Goal: Find specific page/section: Find specific page/section

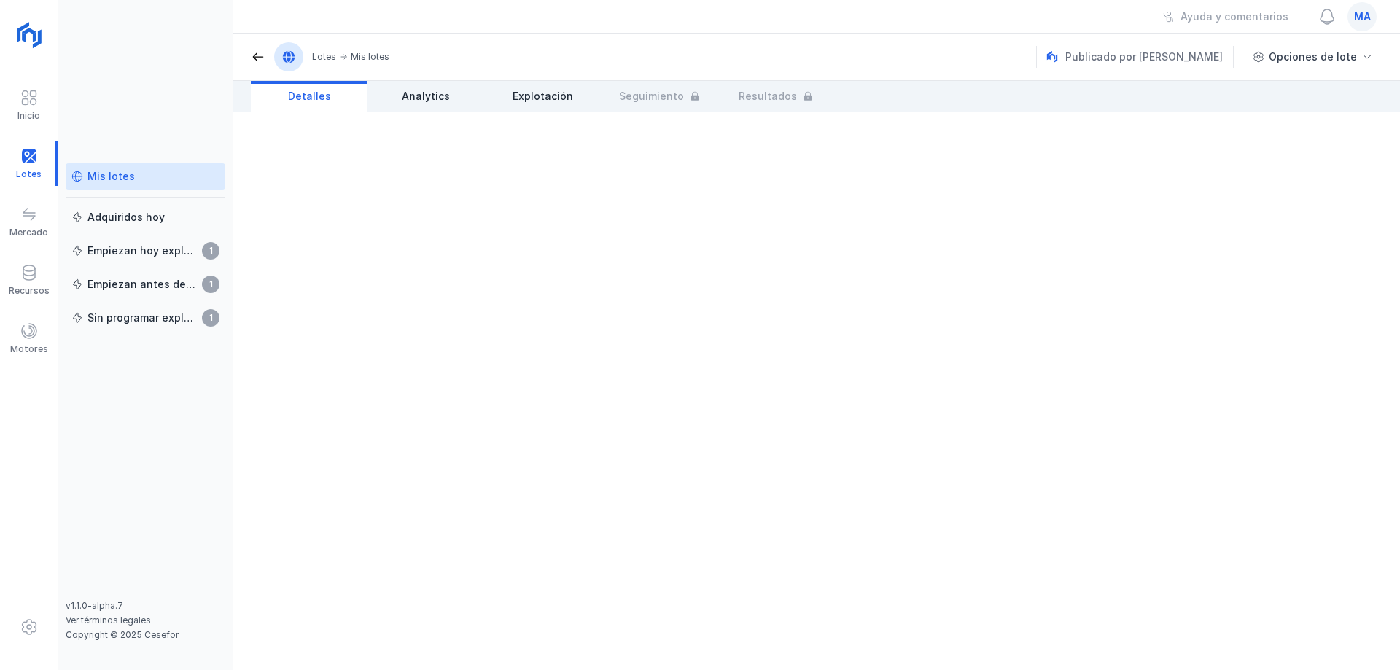
click at [144, 185] on link "Mis lotes" at bounding box center [146, 176] width 160 height 26
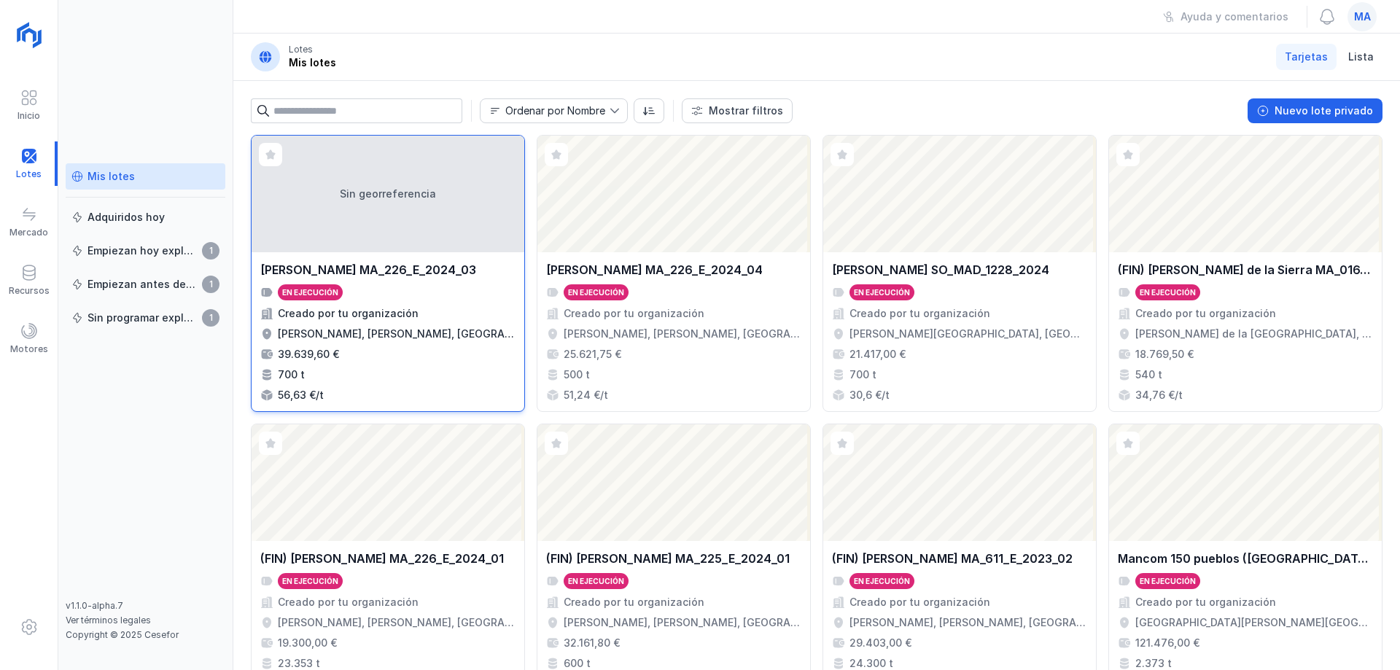
click at [424, 279] on div "[PERSON_NAME] MA_226_E_2024_03 En ejecución Creado por tu organización [PERSON_…" at bounding box center [387, 331] width 255 height 141
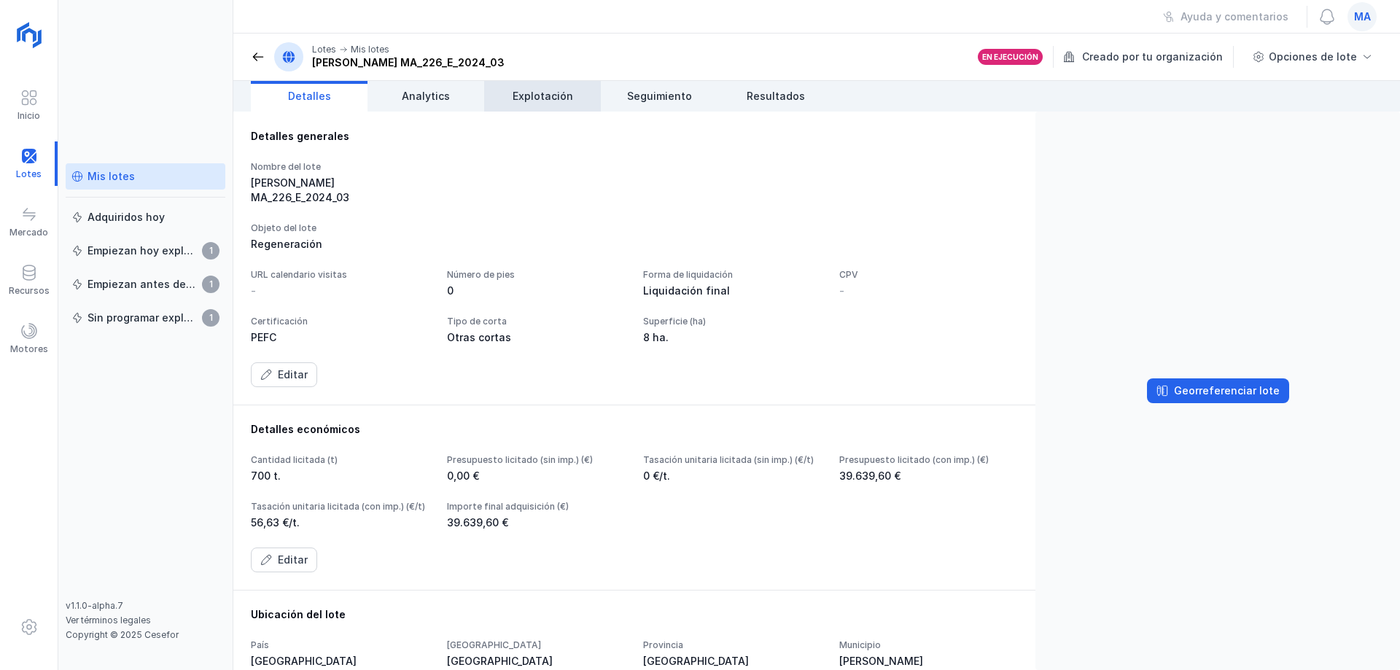
click at [540, 101] on span "Explotación" at bounding box center [543, 96] width 61 height 15
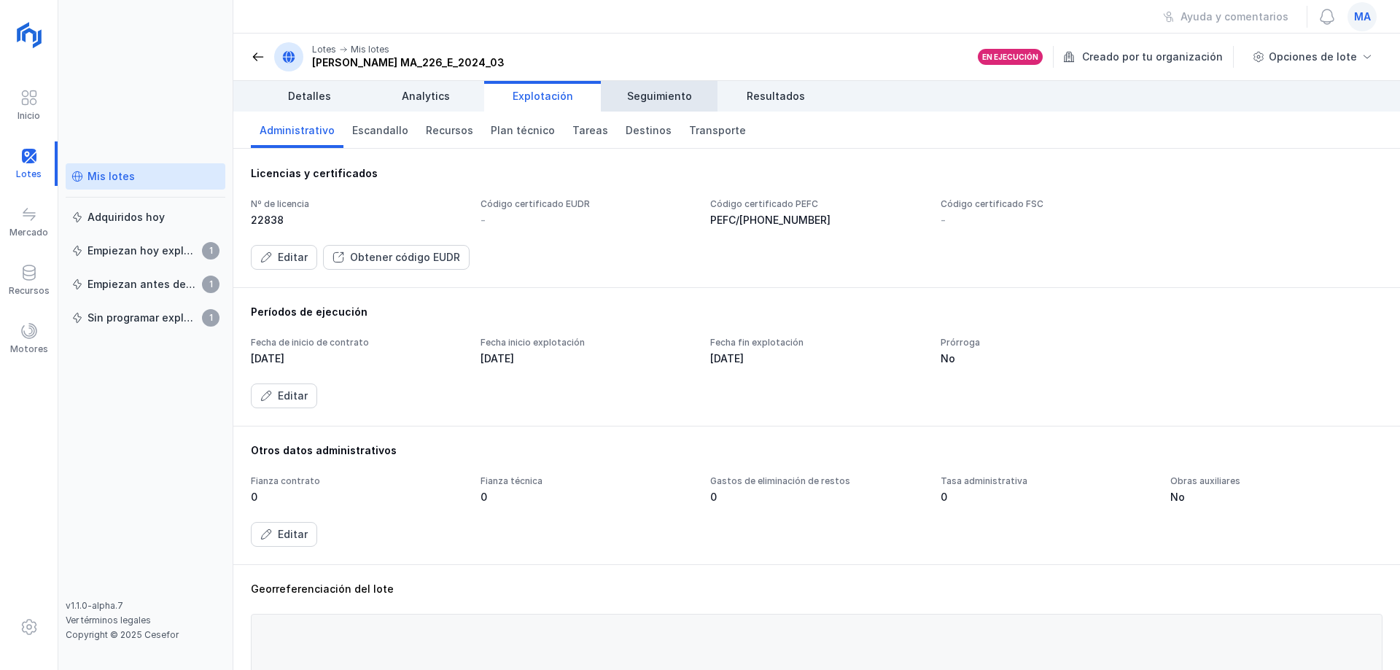
click at [662, 104] on link "Seguimiento" at bounding box center [659, 96] width 117 height 31
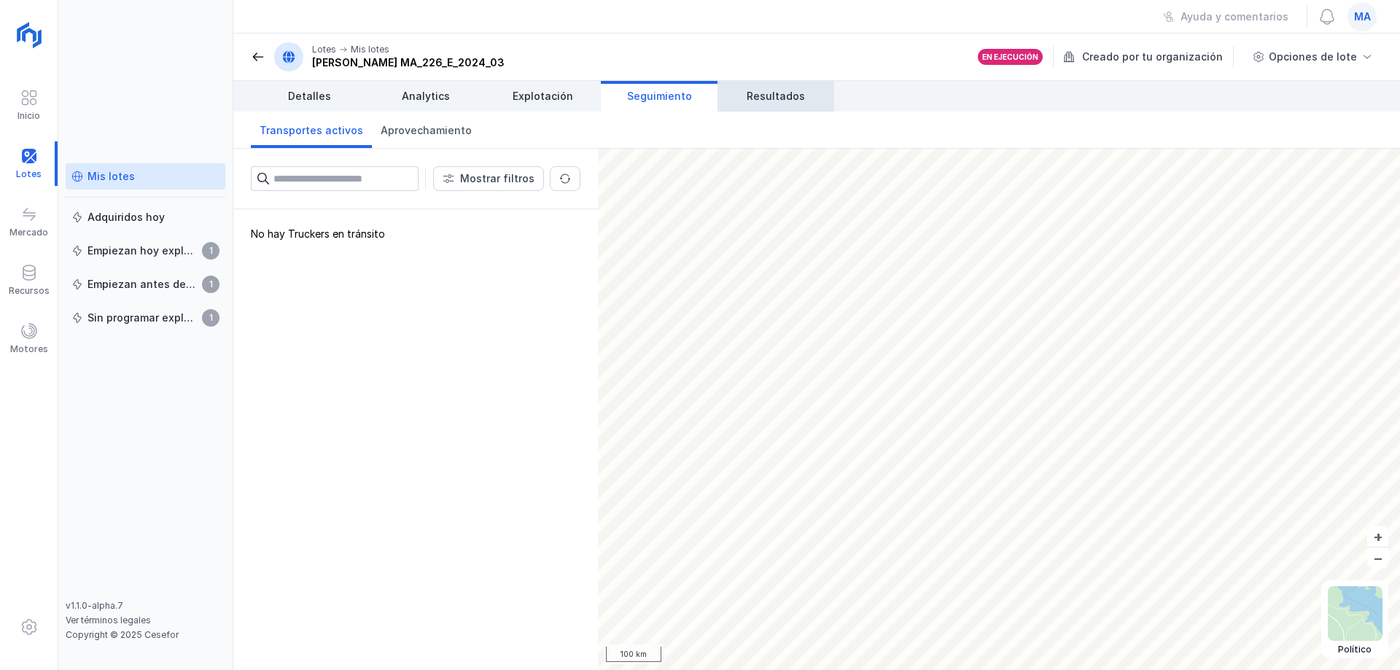
click at [771, 109] on link "Resultados" at bounding box center [776, 96] width 117 height 31
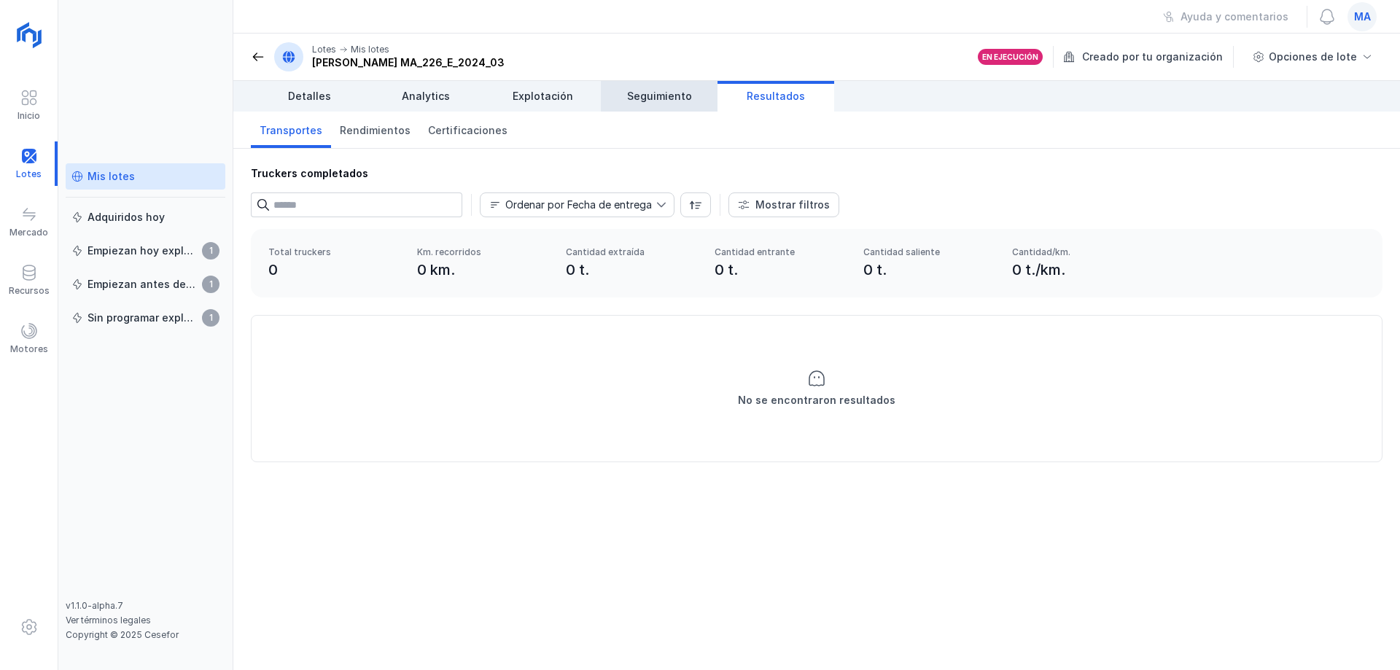
click at [670, 101] on span "Seguimiento" at bounding box center [659, 96] width 65 height 15
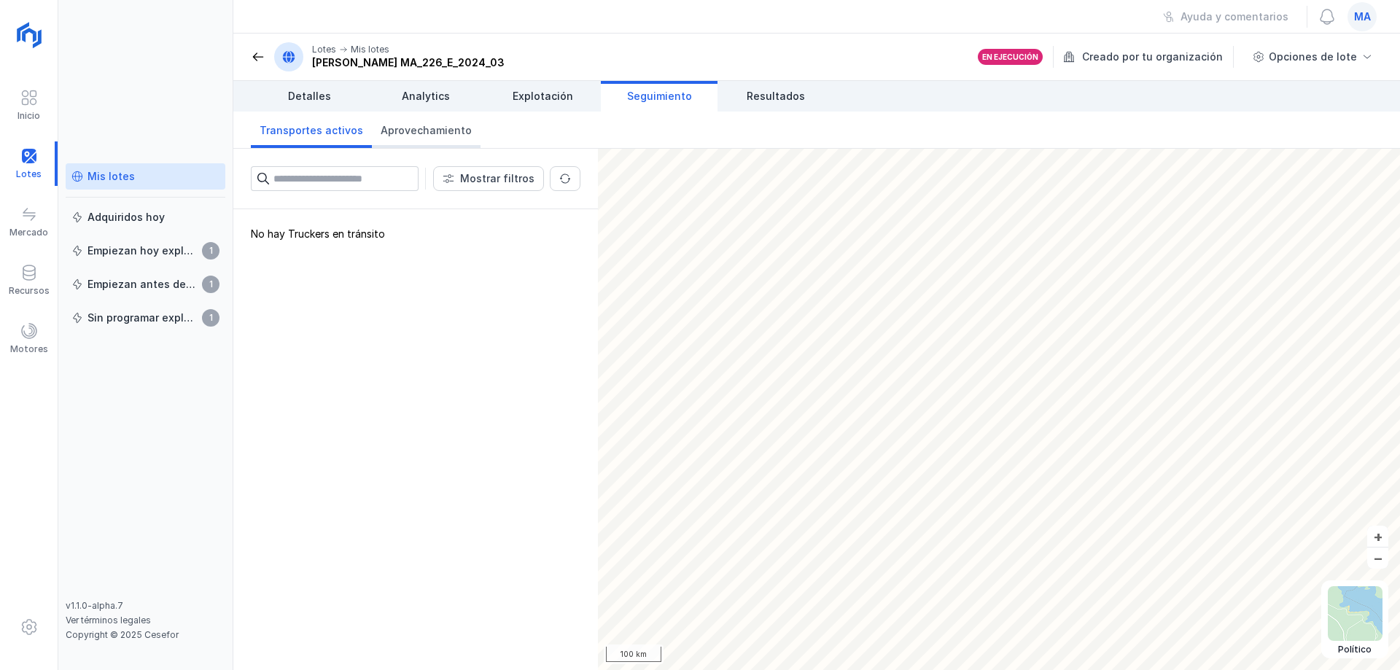
click at [434, 125] on span "Aprovechamiento" at bounding box center [426, 130] width 91 height 15
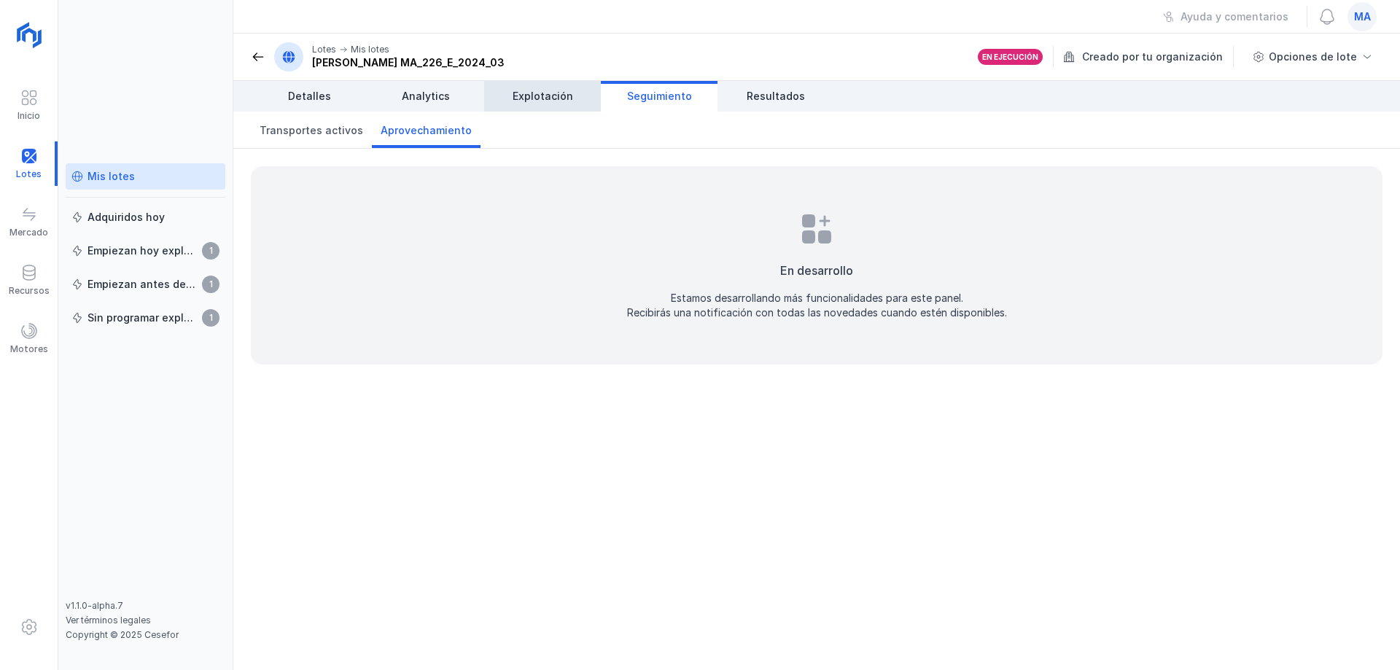
click at [519, 90] on span "Explotación" at bounding box center [543, 96] width 61 height 15
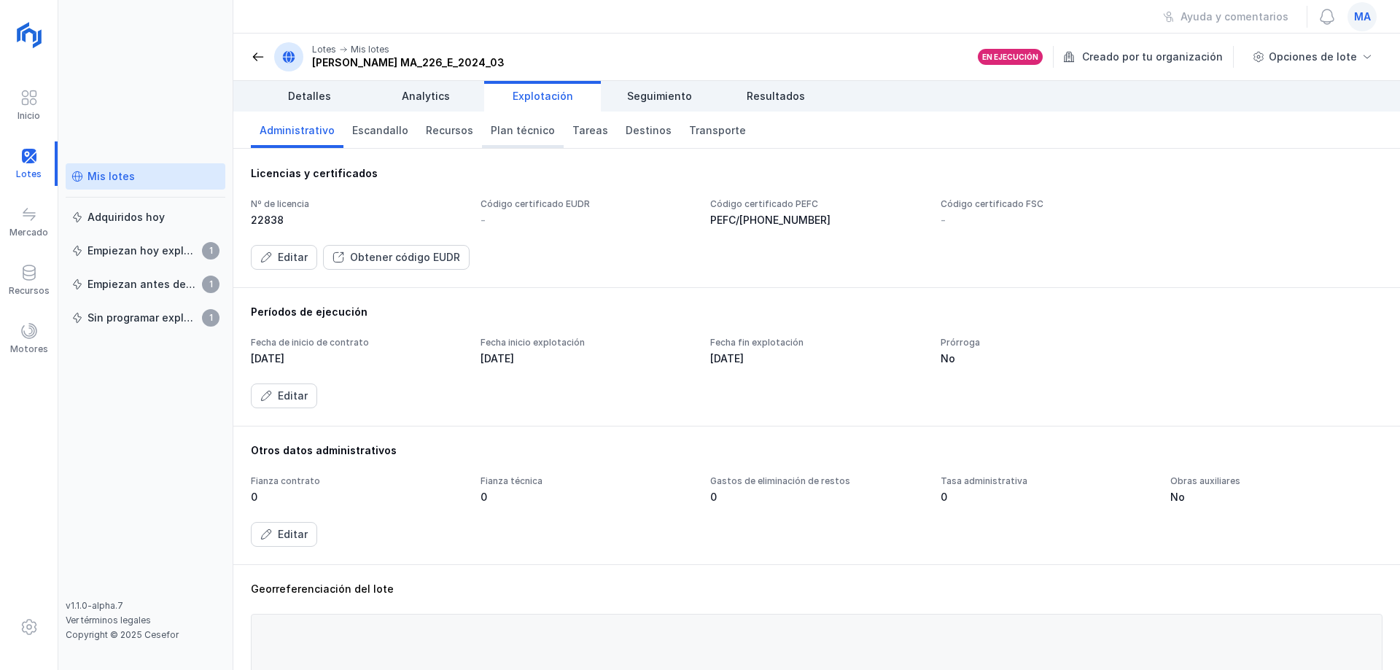
click at [518, 139] on link "Plan técnico" at bounding box center [523, 130] width 82 height 36
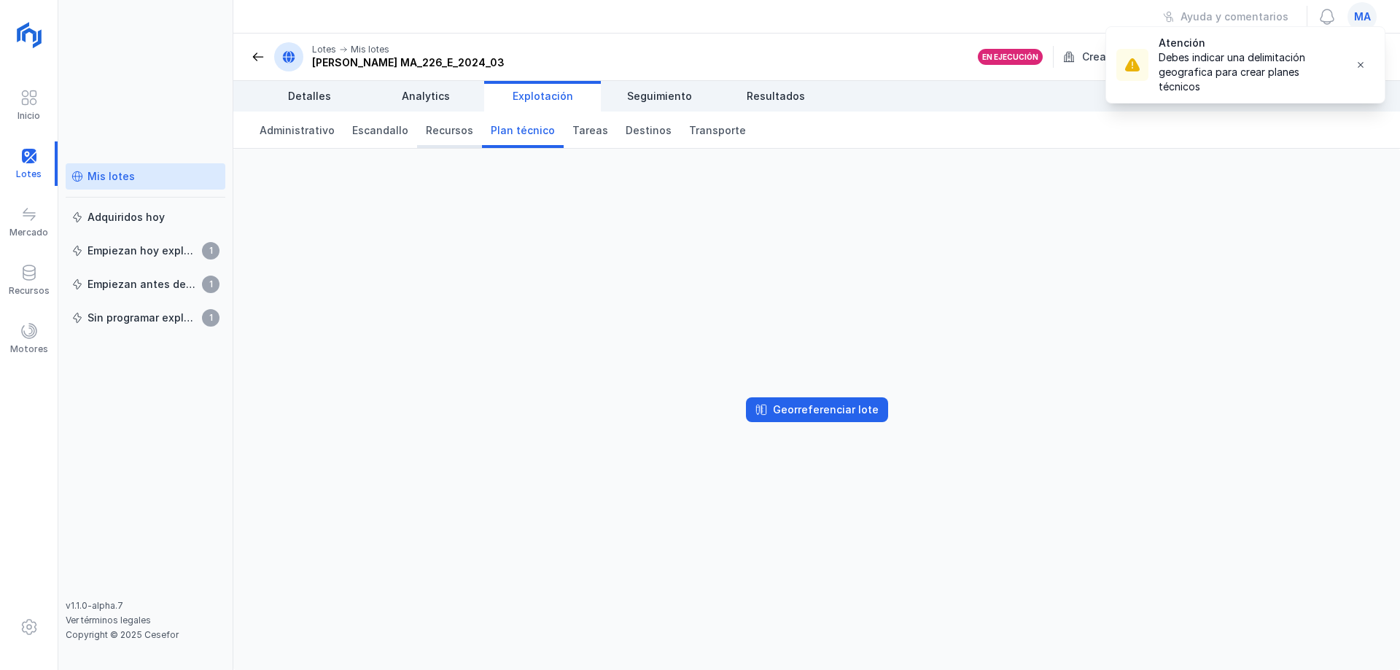
click at [451, 132] on span "Recursos" at bounding box center [449, 130] width 47 height 15
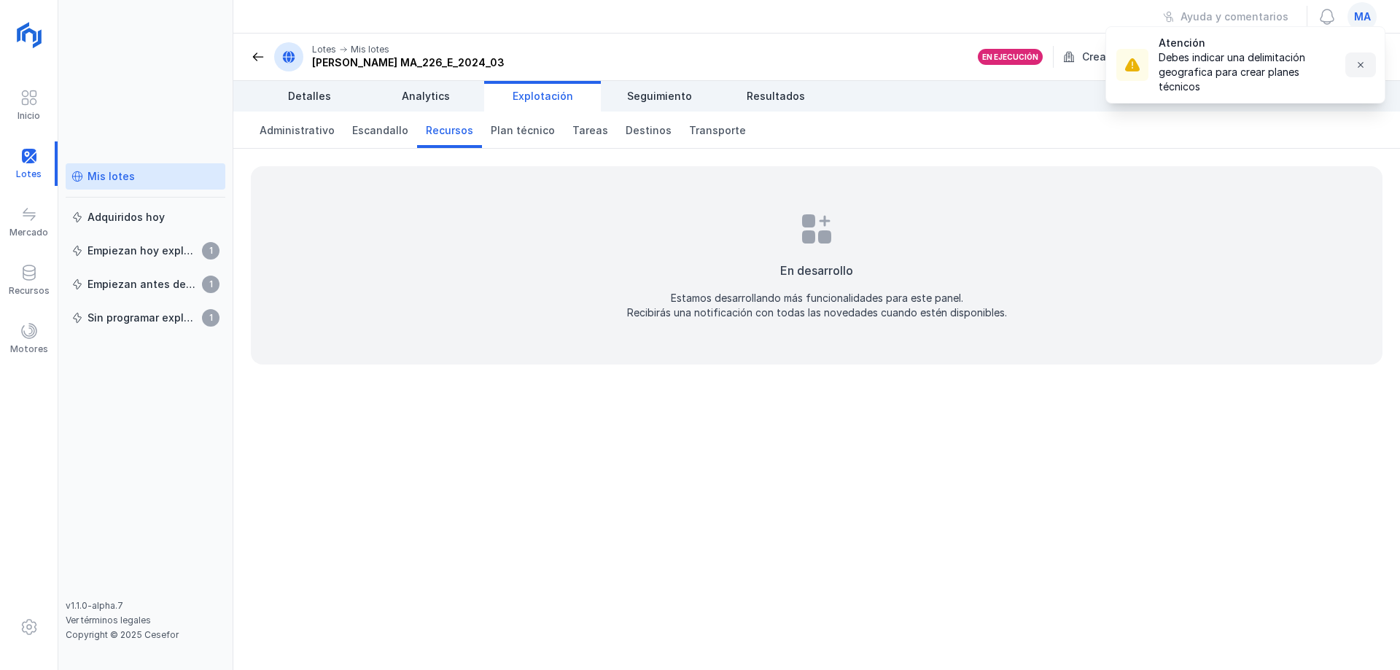
click at [1365, 66] on span "button" at bounding box center [1361, 65] width 12 height 12
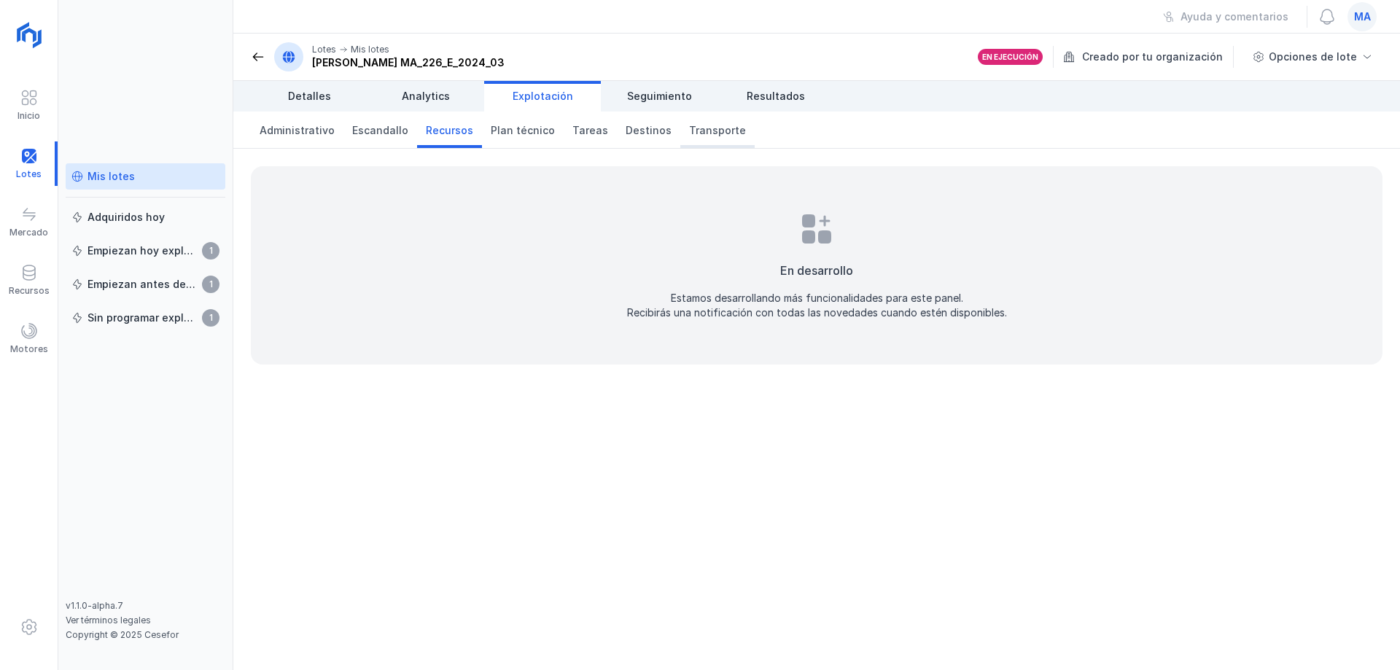
click at [691, 133] on span "Transporte" at bounding box center [717, 130] width 57 height 15
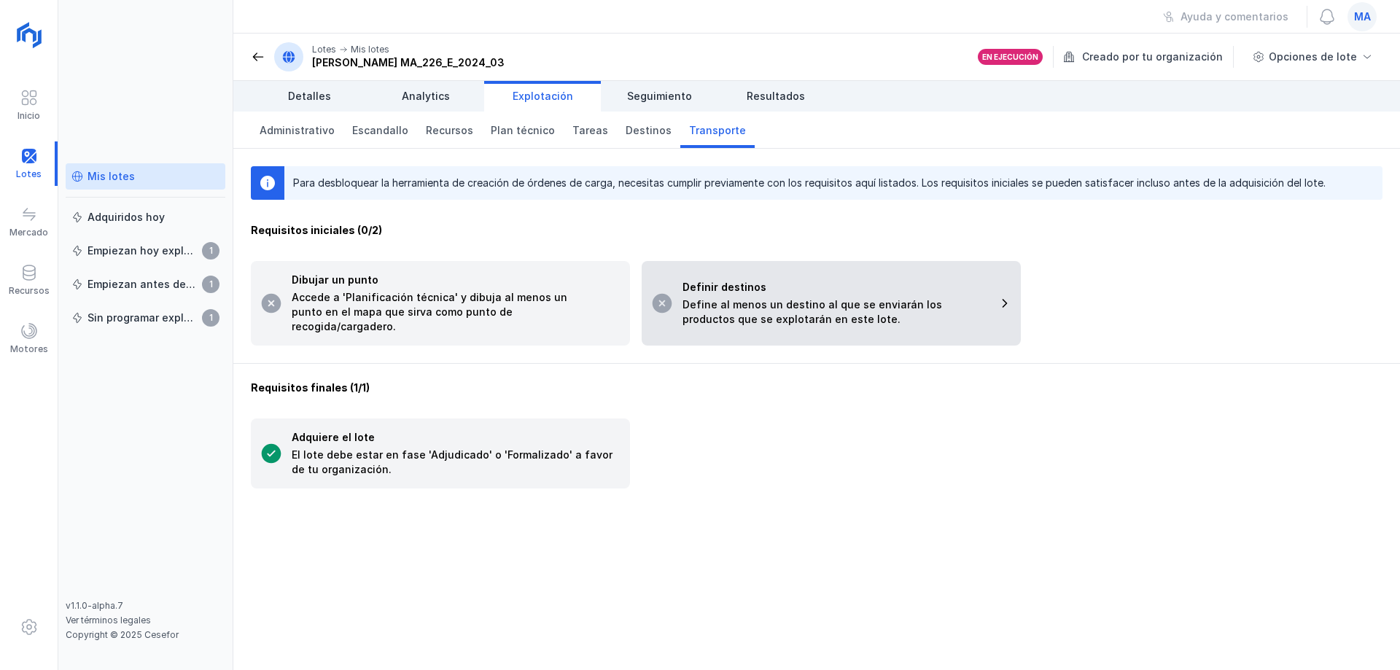
click at [860, 298] on div "Define al menos un destino al que se enviarán los productos que se explotarán e…" at bounding box center [836, 312] width 306 height 29
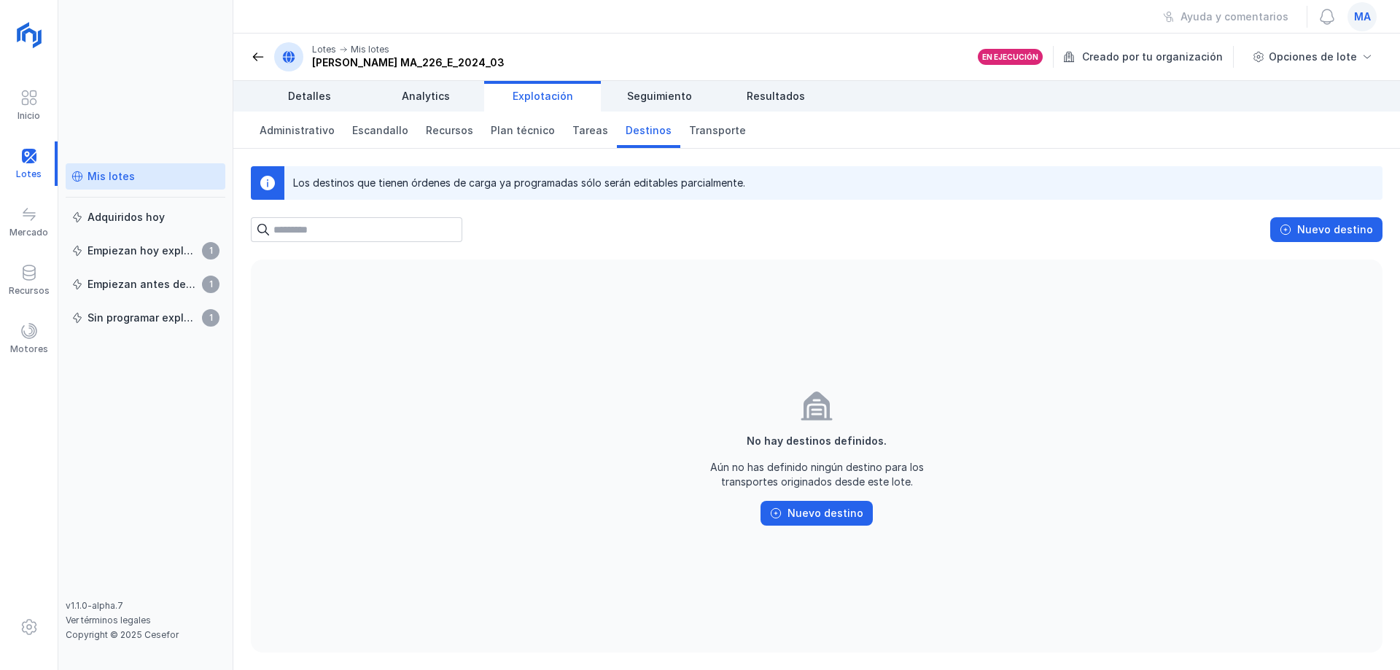
drag, startPoint x: 767, startPoint y: 258, endPoint x: 478, endPoint y: 179, distance: 299.4
click at [764, 258] on div "Los destinos que tienen órdenes de carga ya programadas sólo serán editables pa…" at bounding box center [816, 409] width 1167 height 521
click at [298, 100] on span "Detalles" at bounding box center [309, 96] width 43 height 15
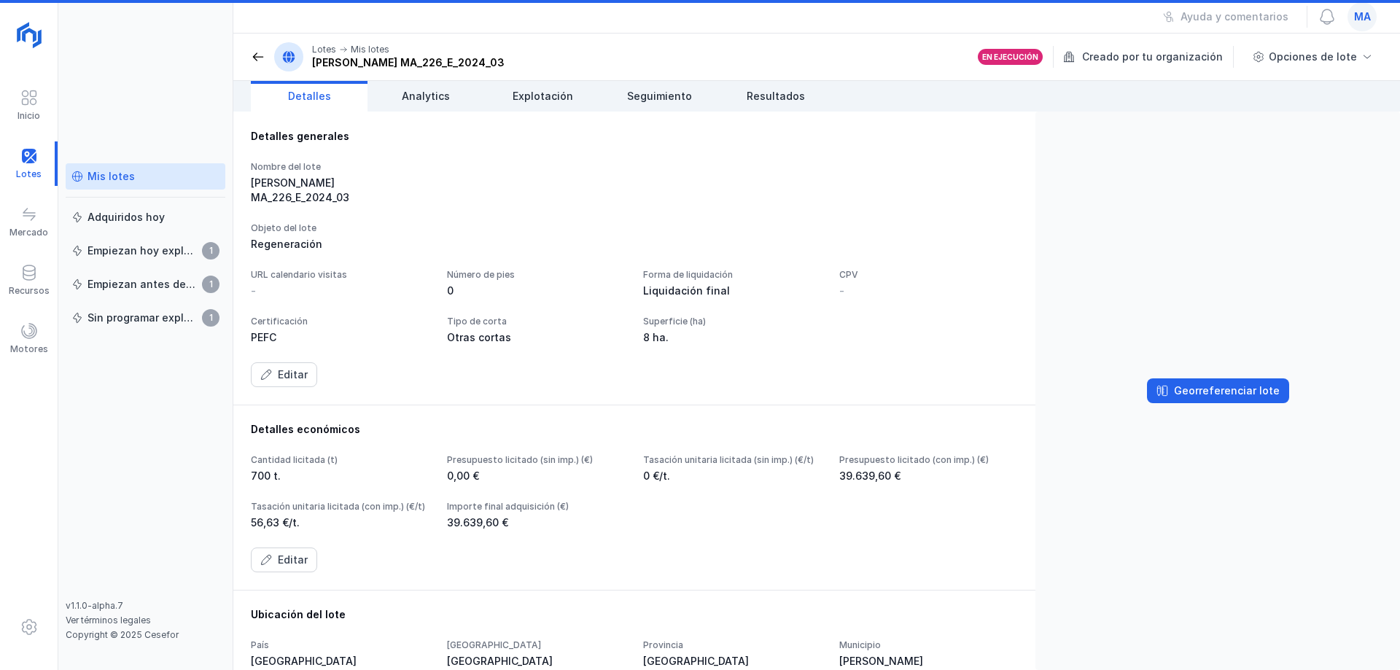
click at [259, 55] on span at bounding box center [258, 57] width 15 height 15
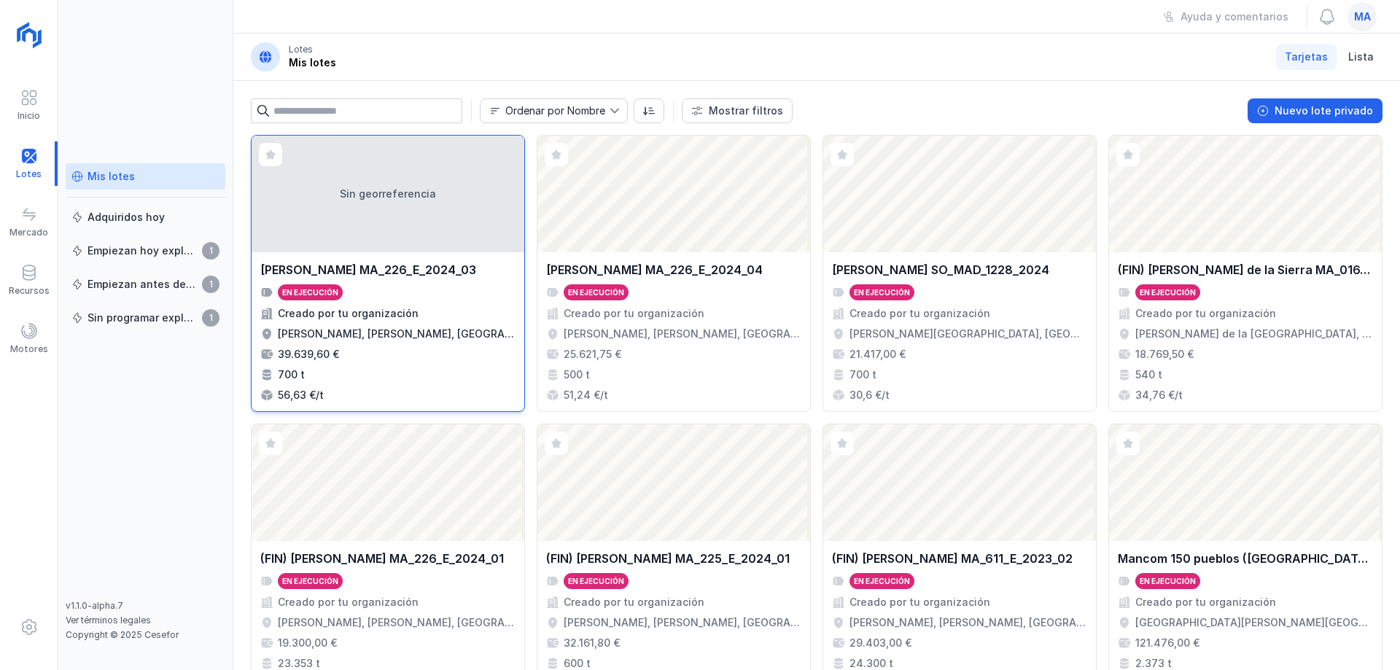
click at [387, 279] on div "[PERSON_NAME] MA_226_E_2024_03 En ejecución Creado por tu organización [PERSON_…" at bounding box center [387, 331] width 255 height 141
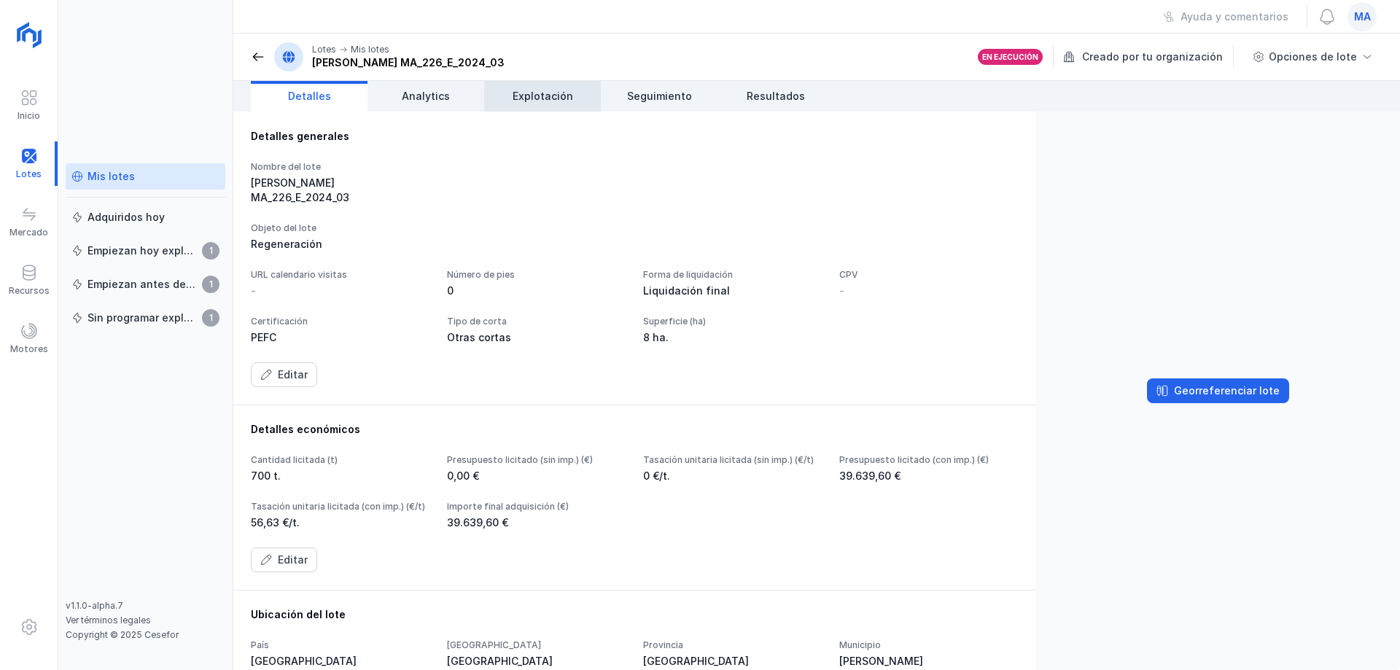
click at [544, 94] on span "Explotación" at bounding box center [543, 96] width 61 height 15
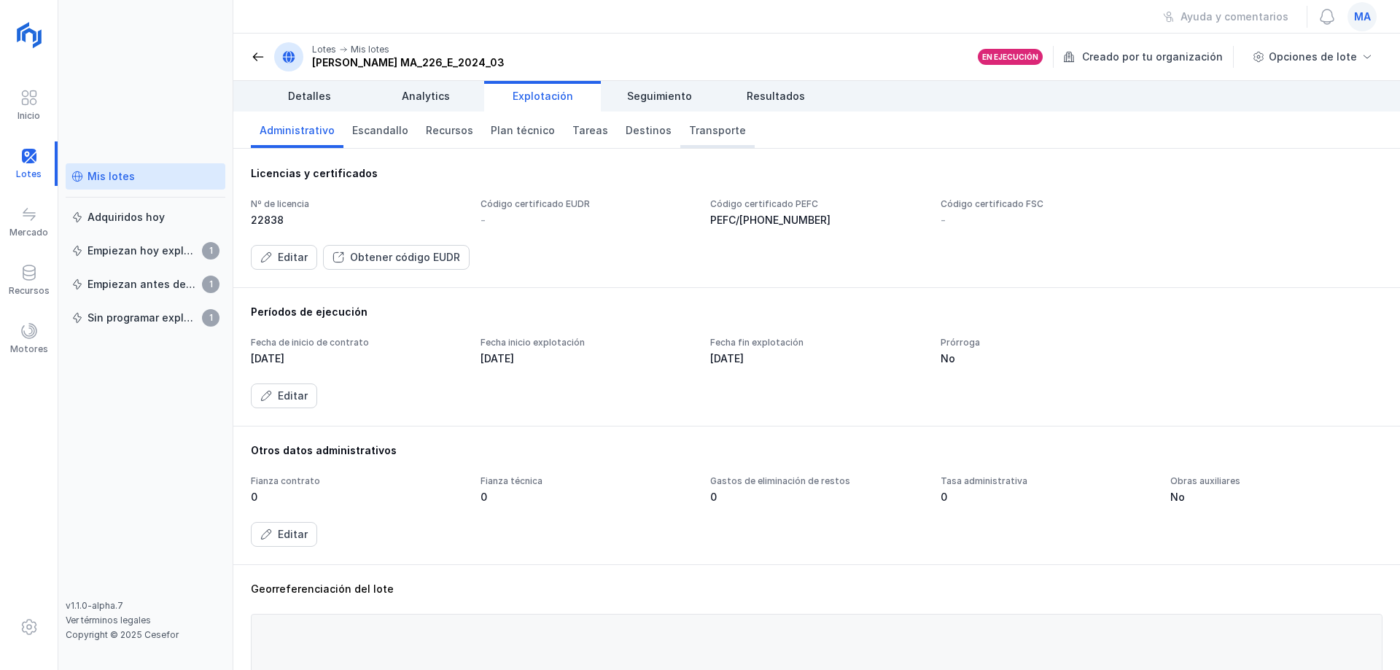
click at [694, 133] on span "Transporte" at bounding box center [717, 130] width 57 height 15
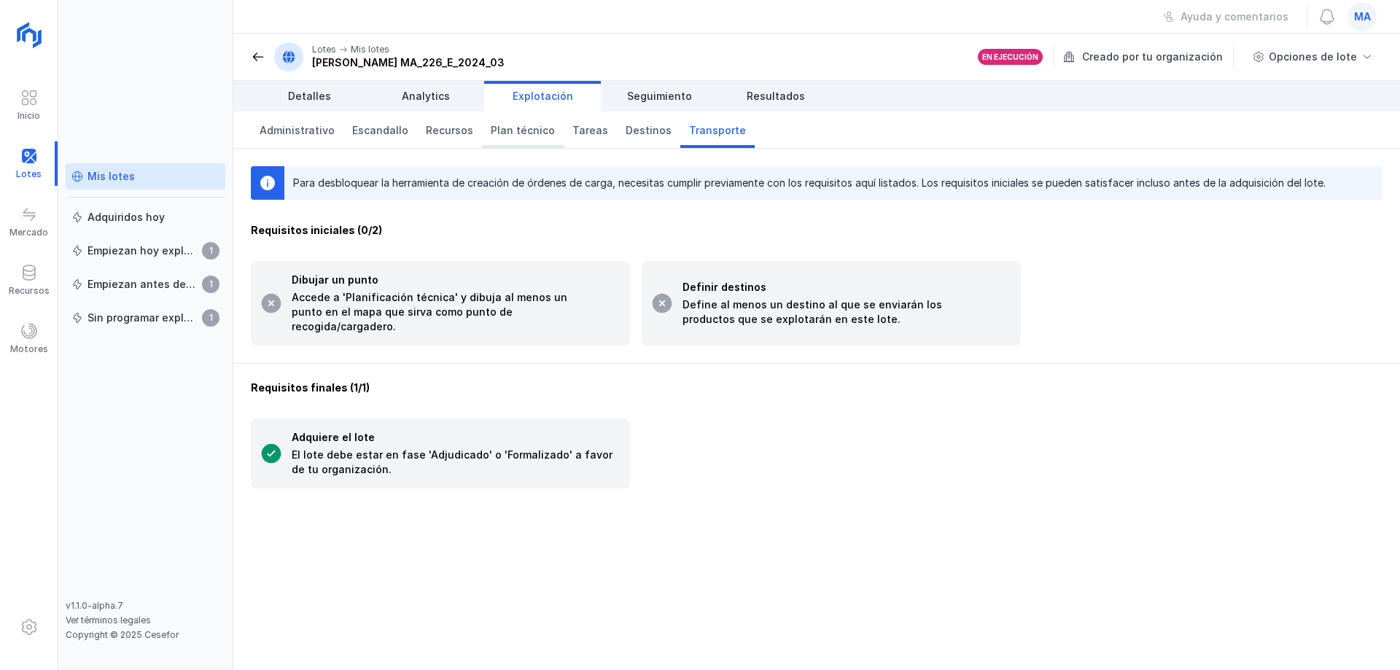
click at [511, 131] on span "Plan técnico" at bounding box center [523, 130] width 64 height 15
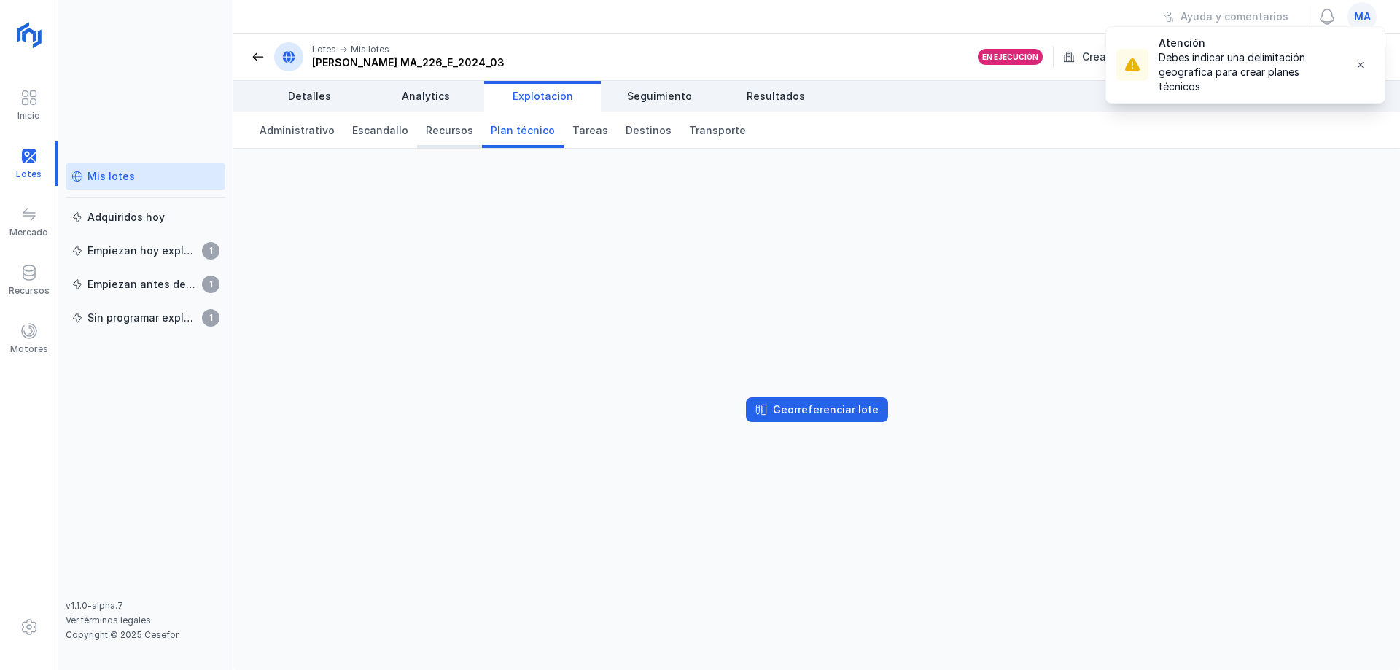
click at [428, 143] on link "Recursos" at bounding box center [449, 130] width 65 height 36
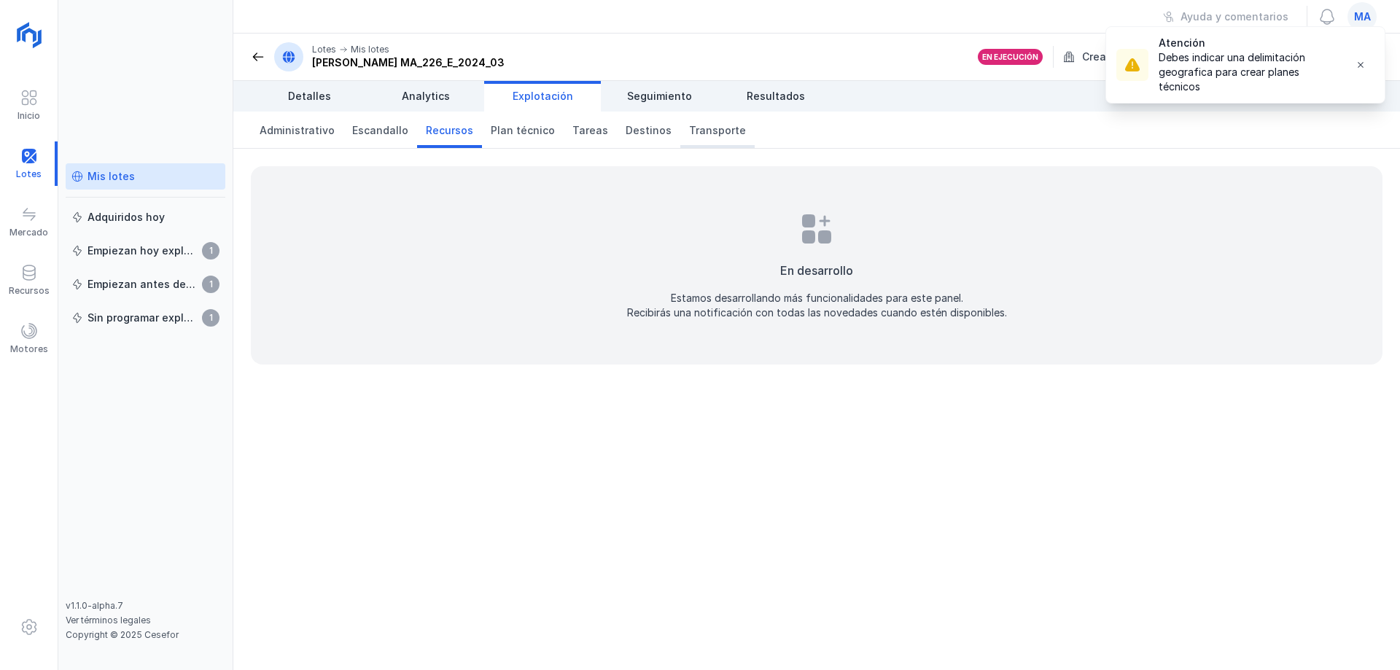
click at [721, 139] on link "Transporte" at bounding box center [717, 130] width 74 height 36
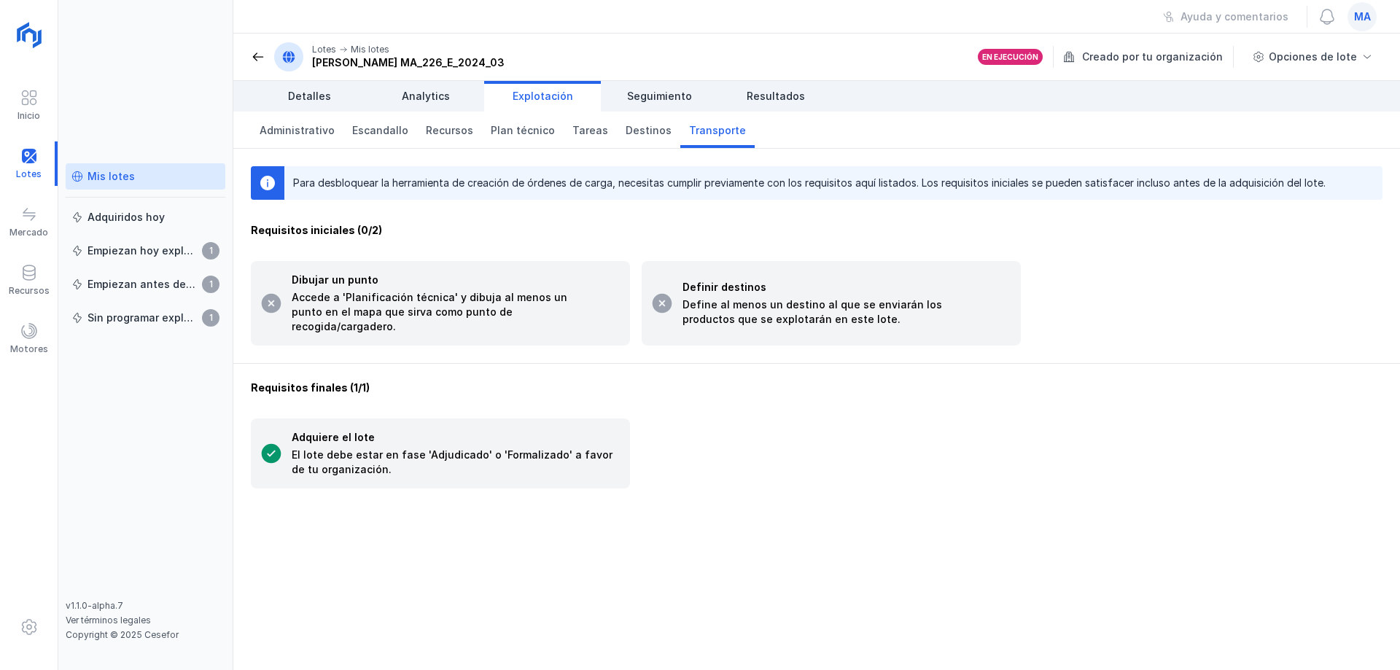
drag, startPoint x: 951, startPoint y: 419, endPoint x: 1090, endPoint y: 275, distance: 200.7
click at [956, 419] on div "Adquiere el lote El lote debe estar en fase 'Adjudicado' o 'Formalizado' a favo…" at bounding box center [817, 454] width 1132 height 70
